Goal: Use online tool/utility: Utilize a website feature to perform a specific function

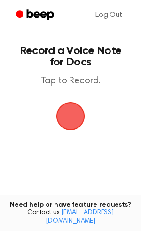
click at [79, 118] on span "button" at bounding box center [70, 116] width 26 height 26
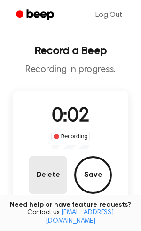
click at [51, 172] on button "Delete" at bounding box center [48, 175] width 38 height 38
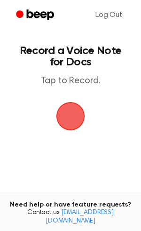
click at [63, 123] on span "button" at bounding box center [70, 116] width 29 height 29
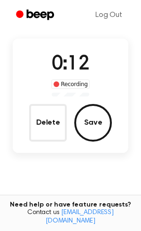
scroll to position [50, 0]
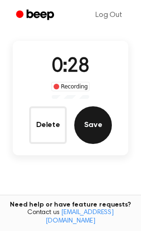
click at [106, 136] on button "Save" at bounding box center [93, 125] width 38 height 38
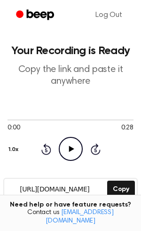
click at [75, 148] on icon "Play Audio" at bounding box center [71, 149] width 24 height 24
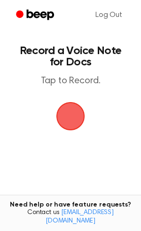
click at [83, 109] on span "button" at bounding box center [70, 116] width 29 height 29
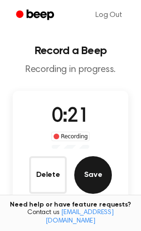
click at [79, 175] on button "Save" at bounding box center [93, 175] width 38 height 38
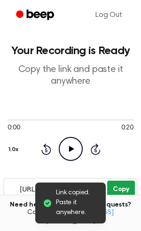
click at [129, 190] on button "Copy" at bounding box center [121, 189] width 28 height 17
